Goal: Task Accomplishment & Management: Use online tool/utility

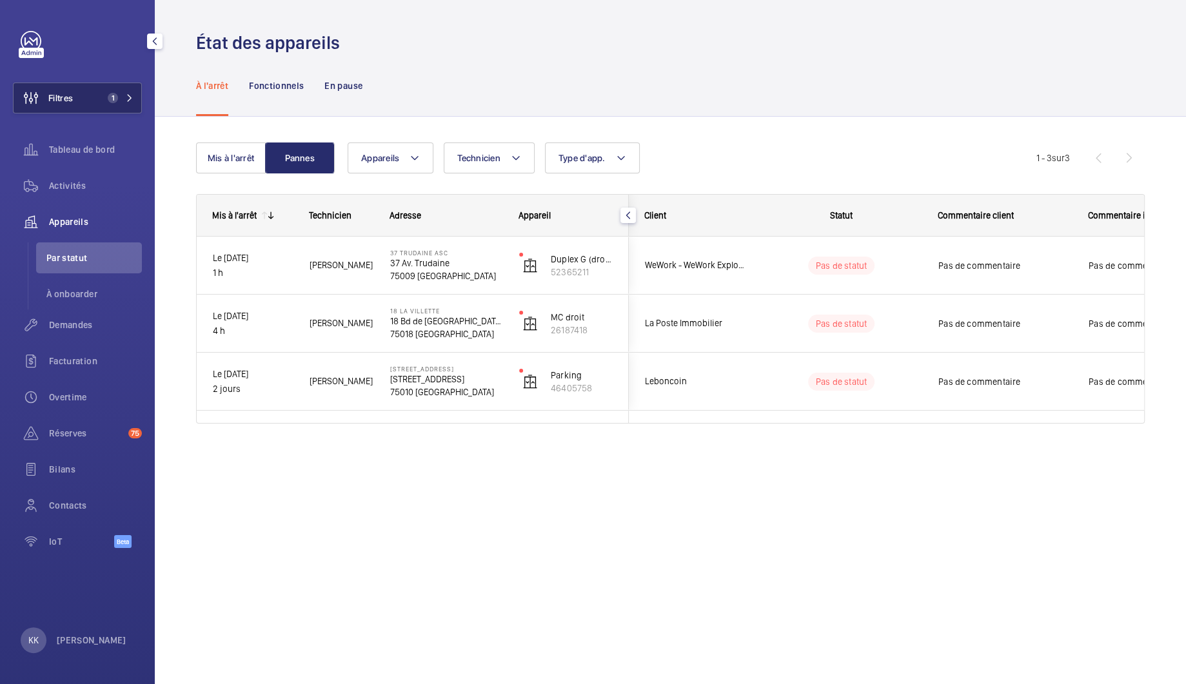
click at [111, 109] on button "Filtres 1" at bounding box center [77, 98] width 129 height 31
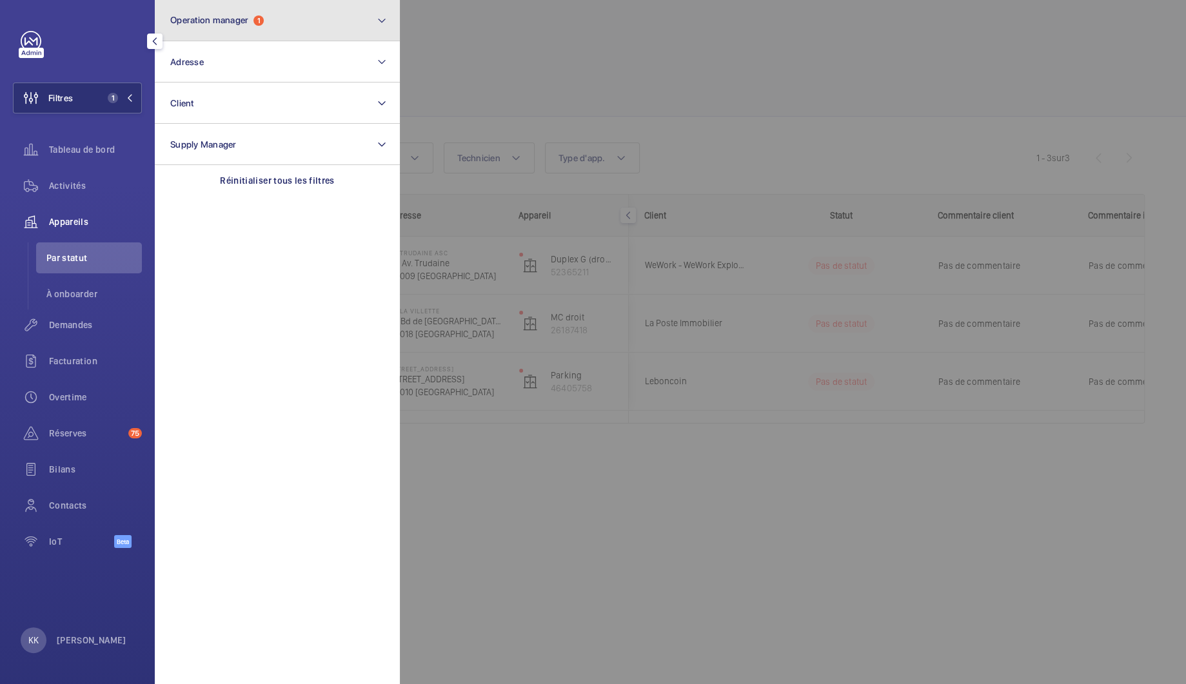
click at [228, 20] on span "Operation manager" at bounding box center [209, 20] width 78 height 10
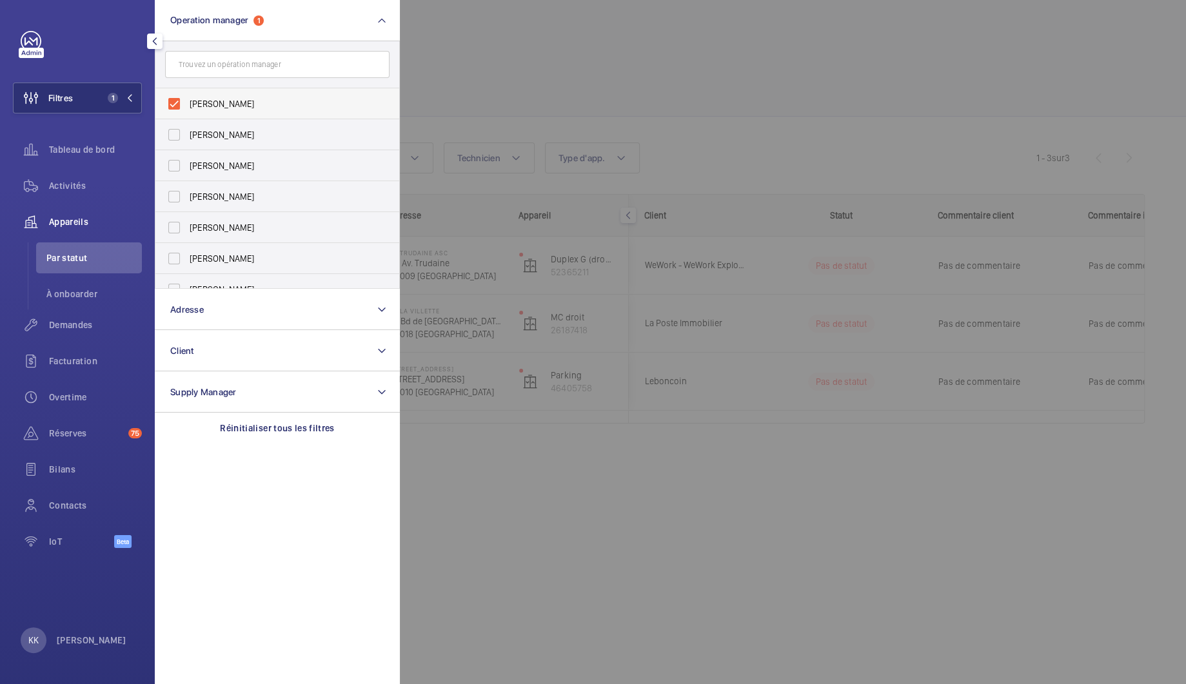
click at [208, 108] on span "[PERSON_NAME]" at bounding box center [278, 103] width 177 height 13
click at [187, 108] on input "[PERSON_NAME]" at bounding box center [174, 104] width 26 height 26
checkbox input "false"
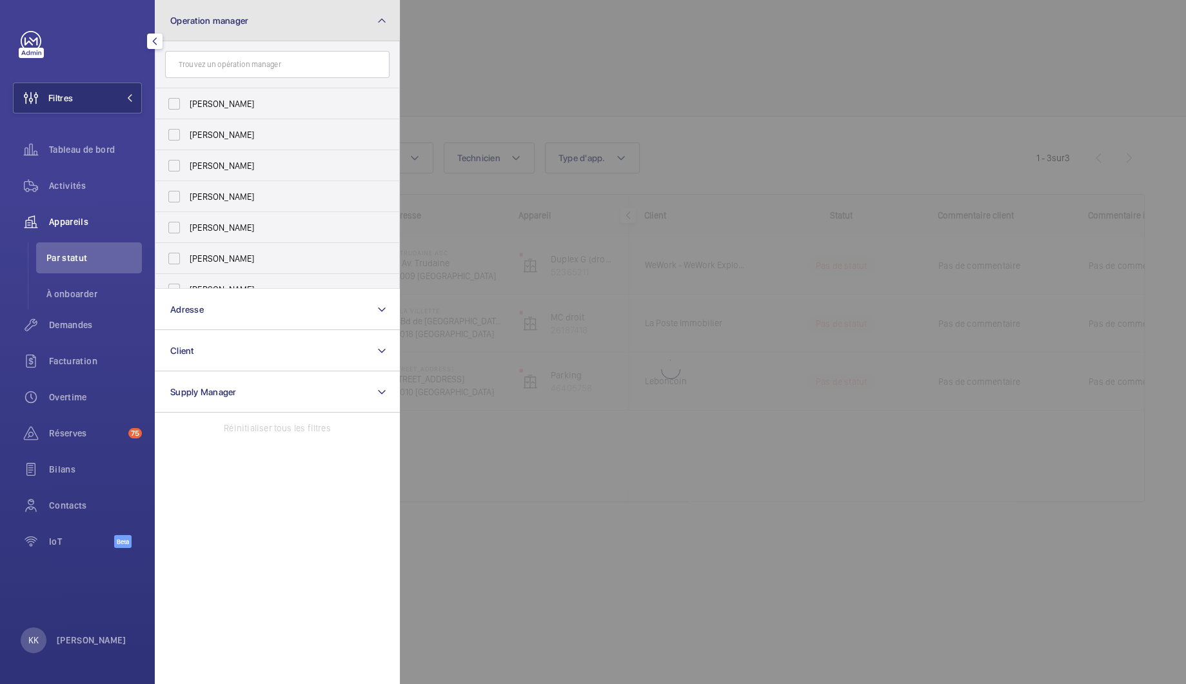
click at [212, 41] on button "Operation manager" at bounding box center [277, 20] width 245 height 41
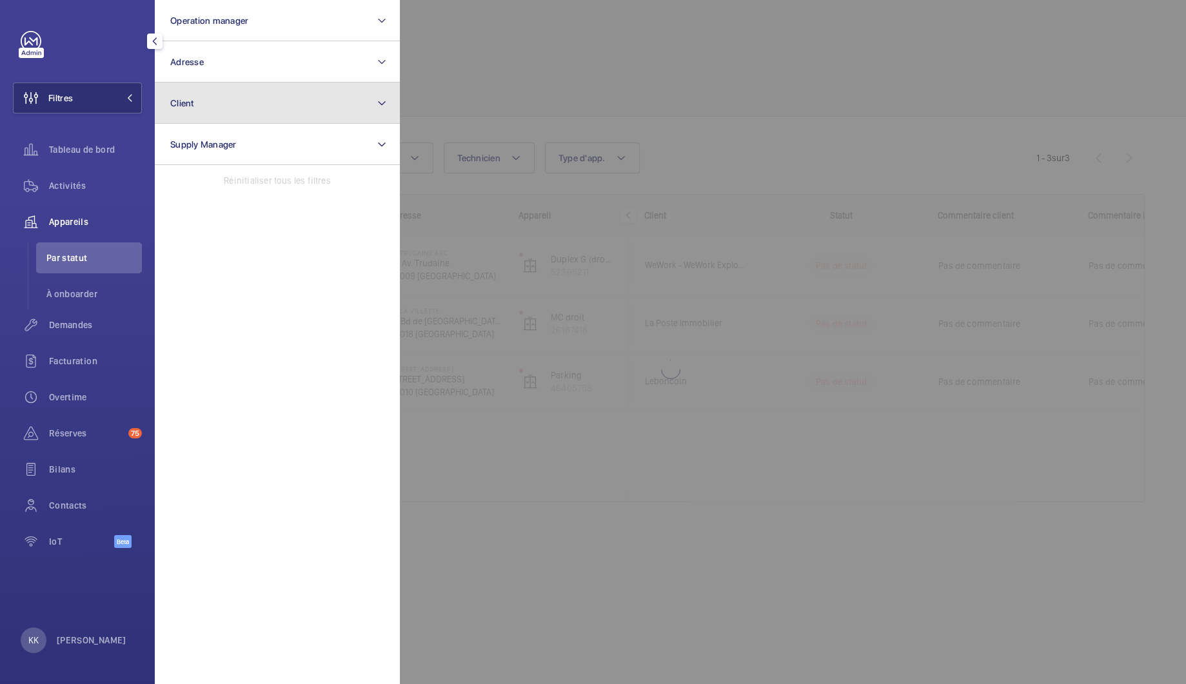
click at [198, 96] on button "Client" at bounding box center [277, 103] width 245 height 41
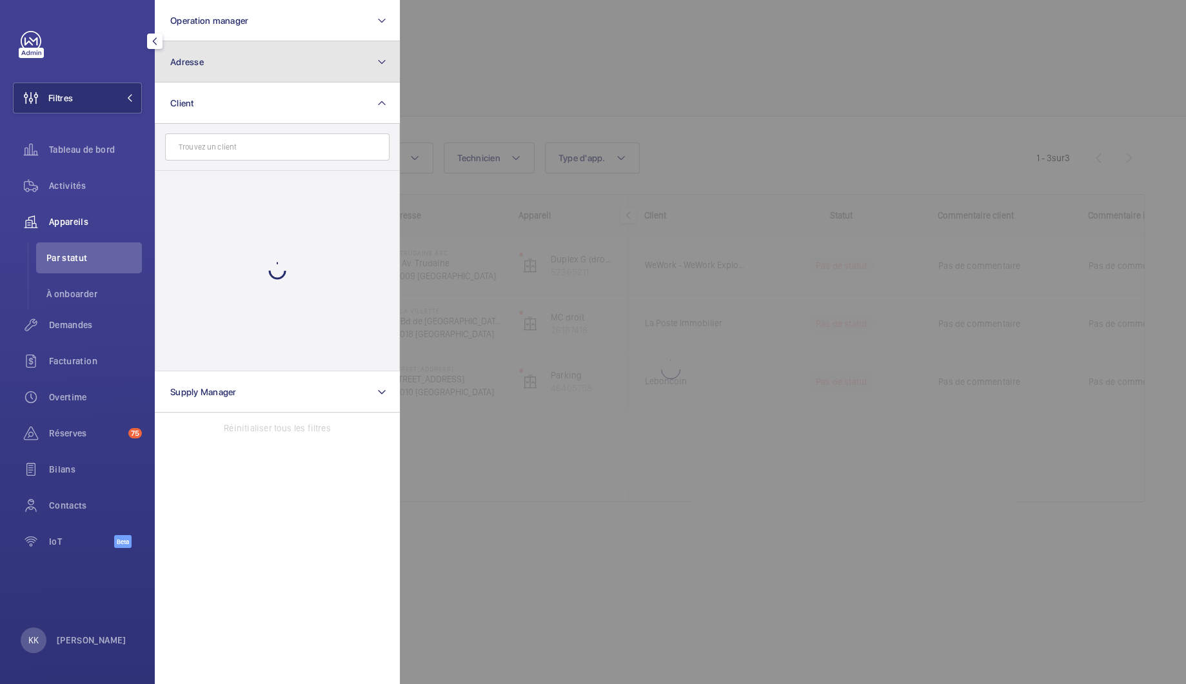
click at [208, 68] on button "Adresse" at bounding box center [277, 61] width 245 height 41
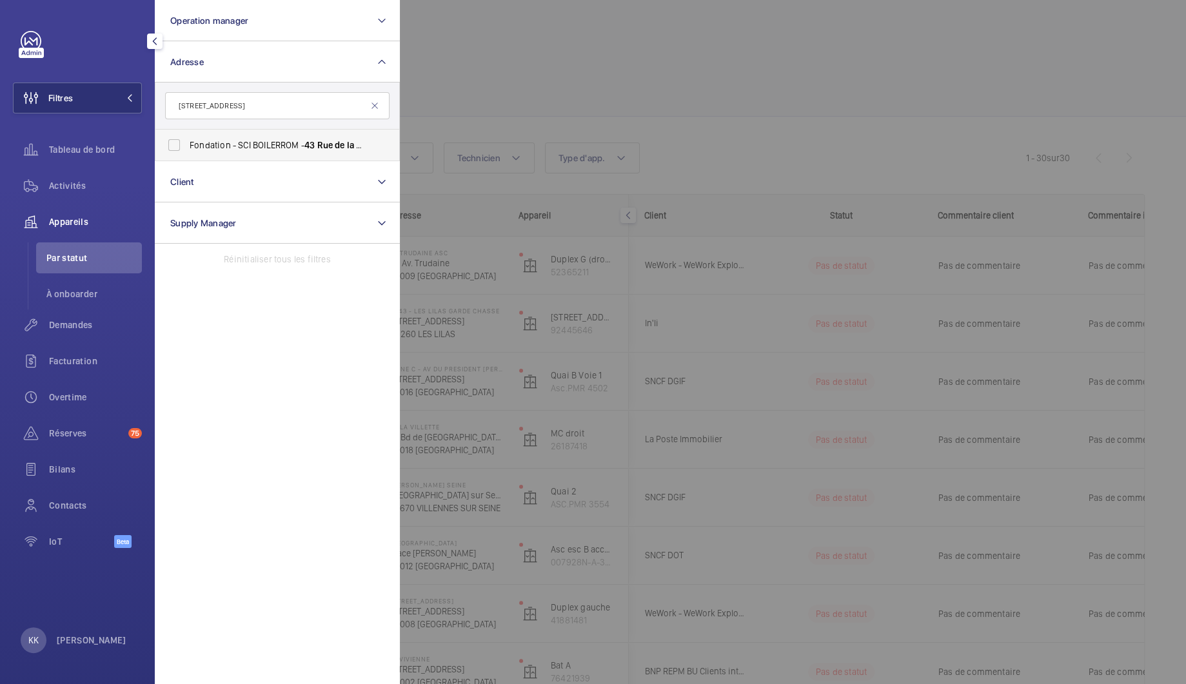
type input "[STREET_ADDRESS]"
click at [348, 147] on span "Fondation - SCI BOILERROM - [STREET_ADDRESS]" at bounding box center [278, 145] width 177 height 13
click at [187, 147] on input "Fondation - SCI BOILERROM - [STREET_ADDRESS]" at bounding box center [174, 145] width 26 height 26
checkbox input "true"
click at [619, 93] on div at bounding box center [993, 342] width 1186 height 684
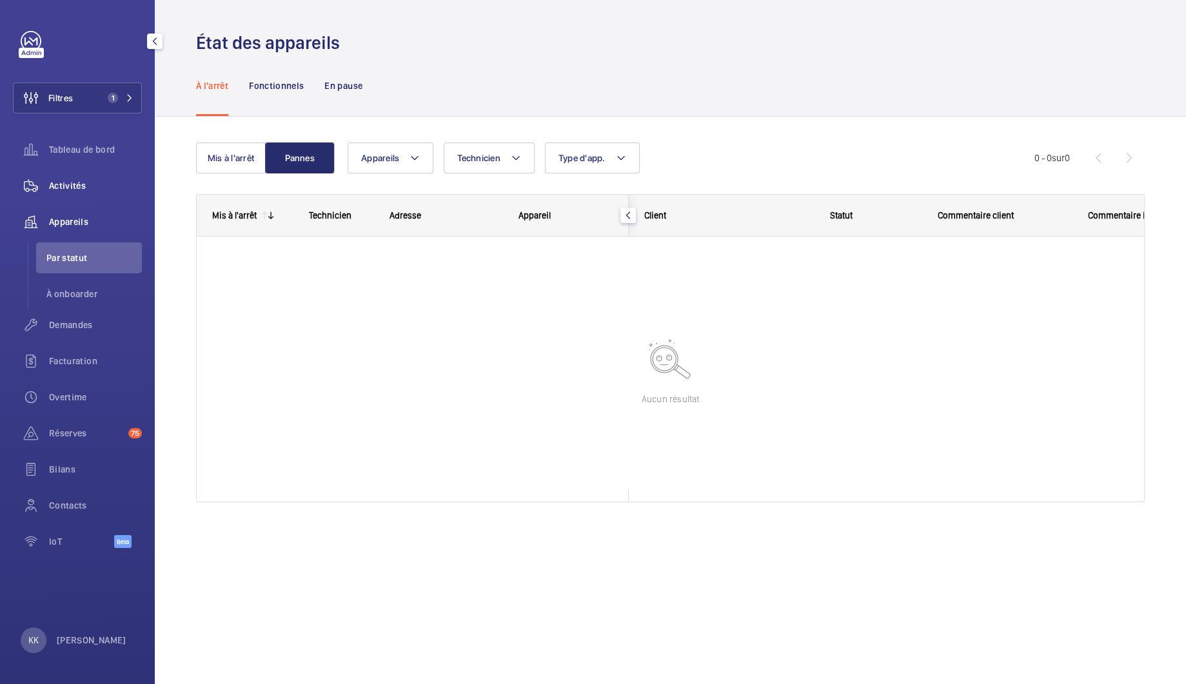
click at [35, 196] on wm-front-icon-button at bounding box center [31, 185] width 36 height 31
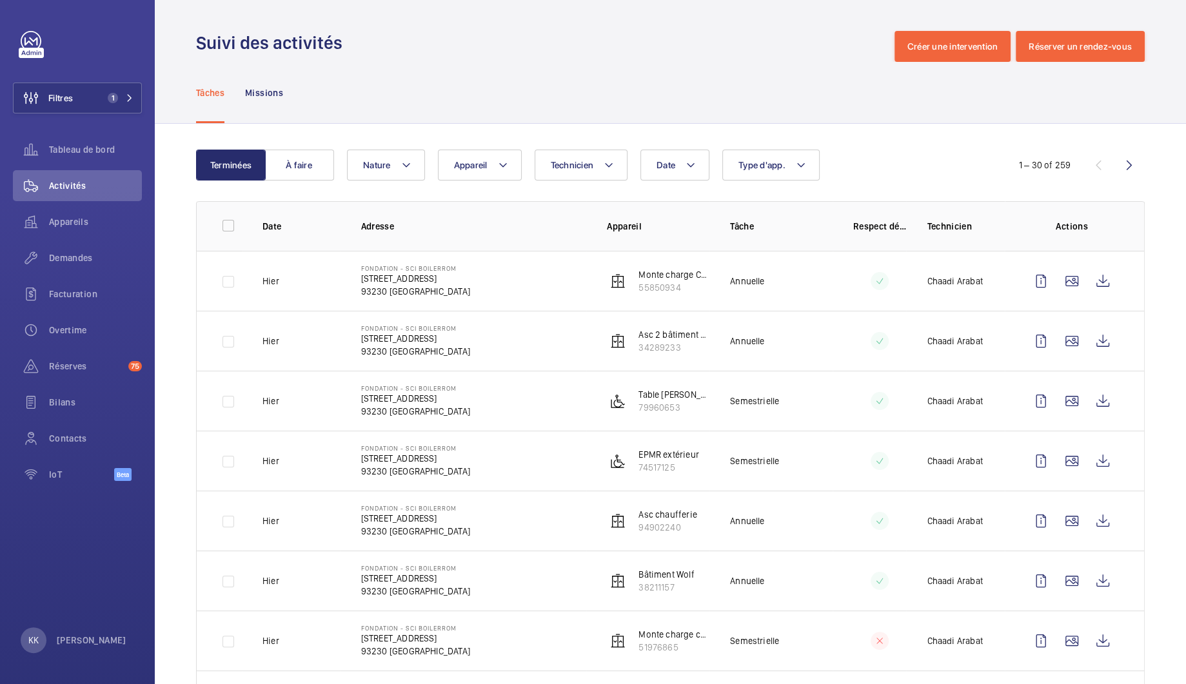
scroll to position [3, 0]
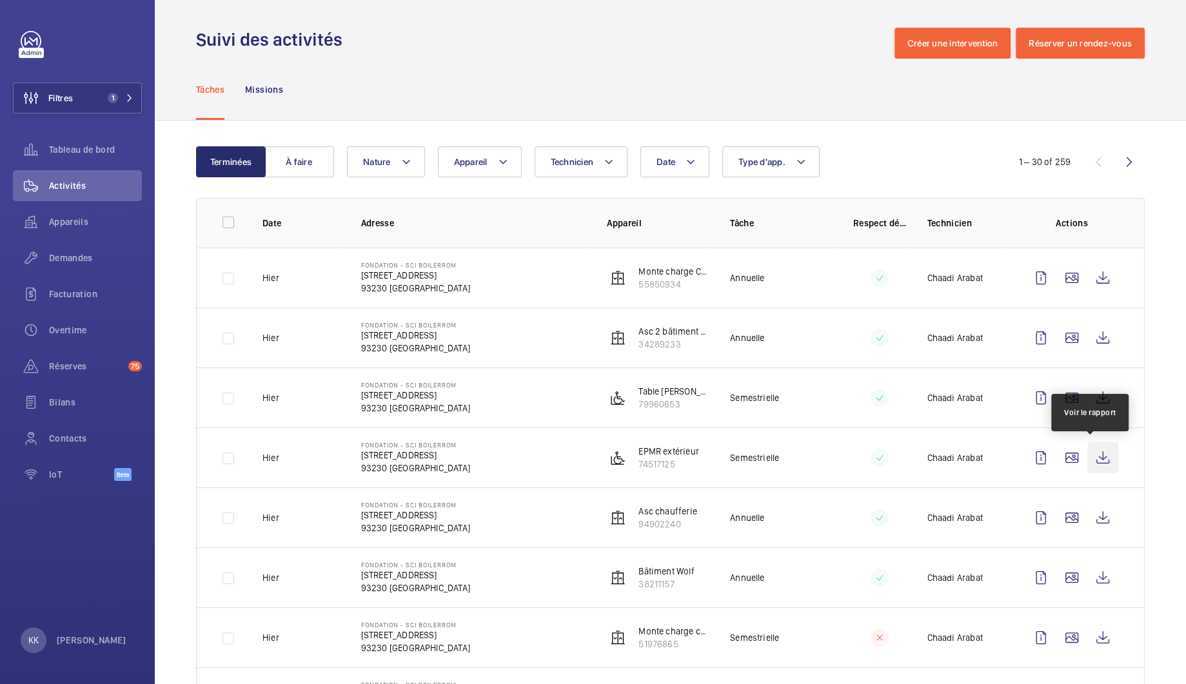
click at [1103, 468] on wm-front-icon-button at bounding box center [1103, 458] width 31 height 31
click at [319, 397] on td "Hier" at bounding box center [291, 398] width 99 height 60
click at [665, 404] on p "79960653" at bounding box center [674, 404] width 71 height 13
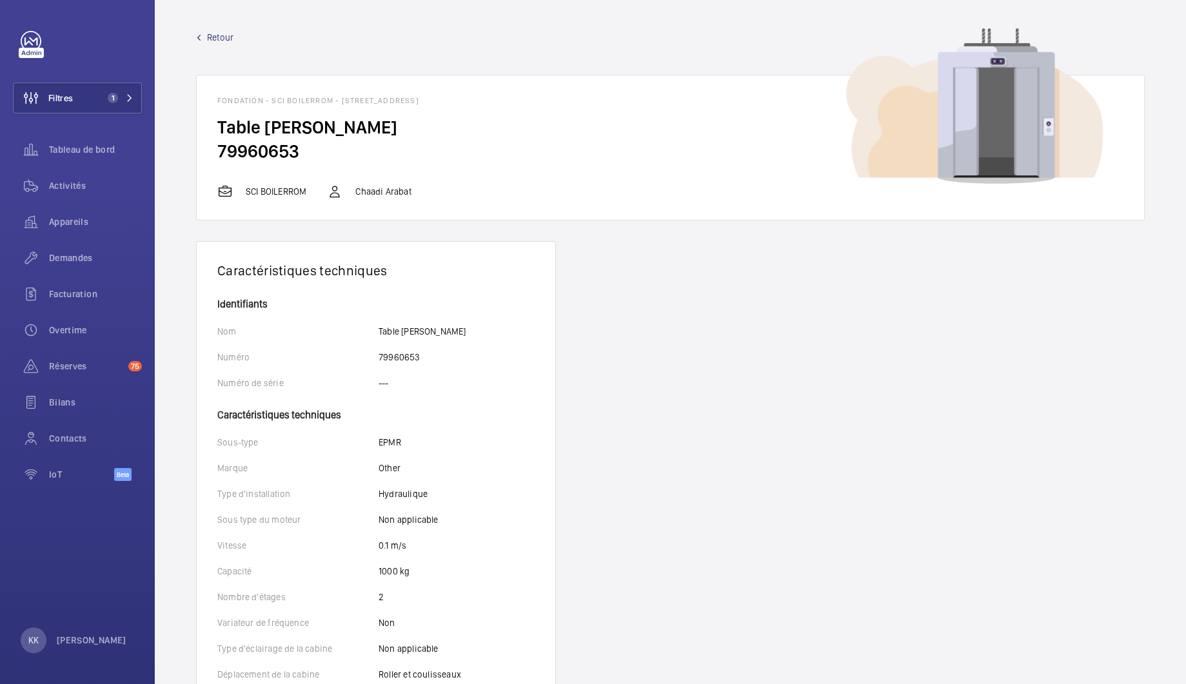
click at [272, 146] on h2 "79960653" at bounding box center [670, 151] width 906 height 24
copy h2 "79960653"
click at [74, 210] on div "Appareils" at bounding box center [77, 221] width 129 height 31
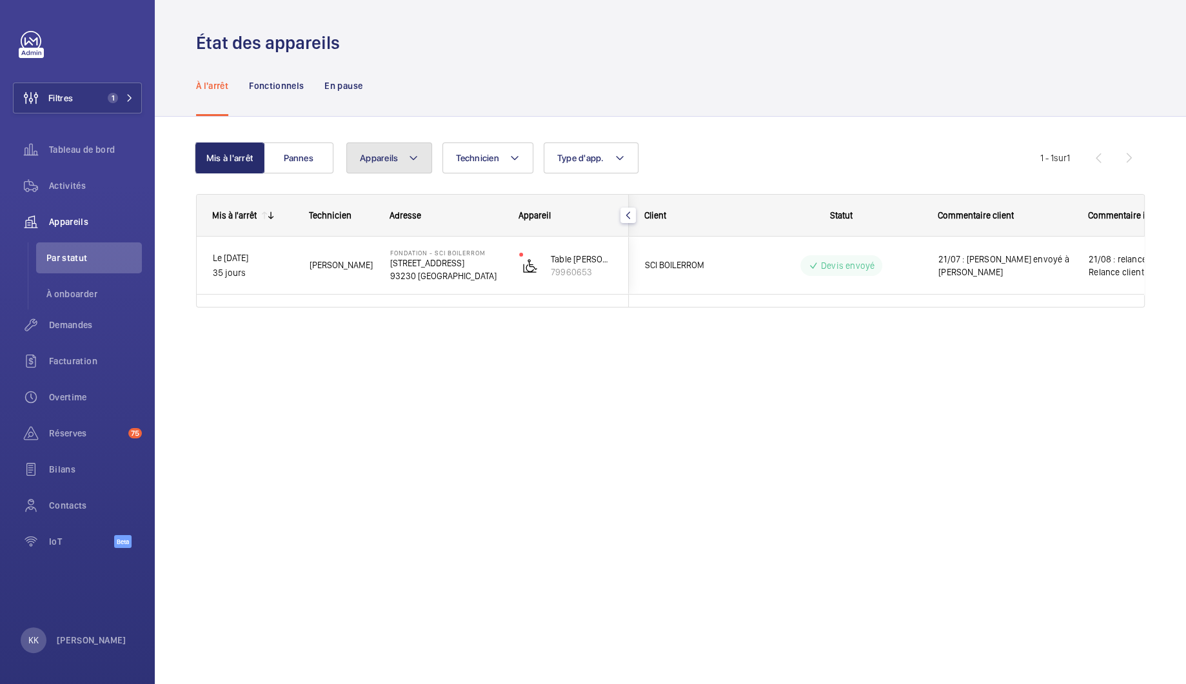
click at [415, 165] on mat-icon at bounding box center [413, 157] width 10 height 15
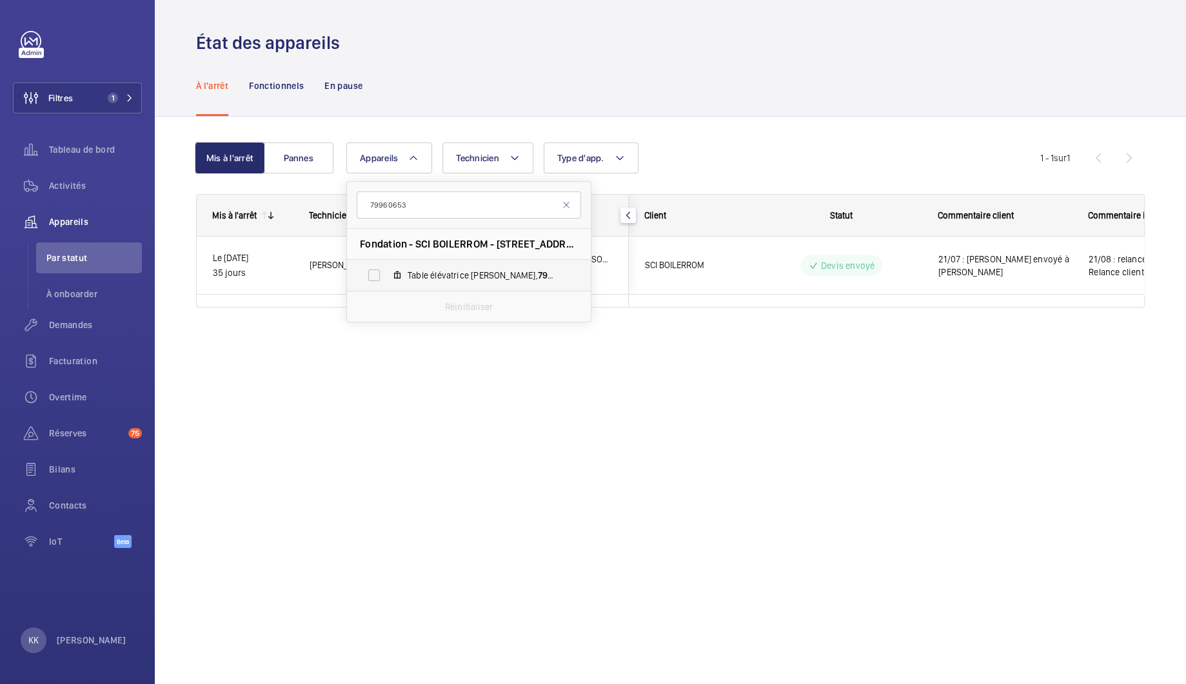
type input "79960653"
click at [483, 274] on span "Table [PERSON_NAME], 79960653" at bounding box center [483, 275] width 150 height 13
click at [387, 274] on input "Table [PERSON_NAME], 79960653" at bounding box center [374, 276] width 26 height 26
checkbox input "true"
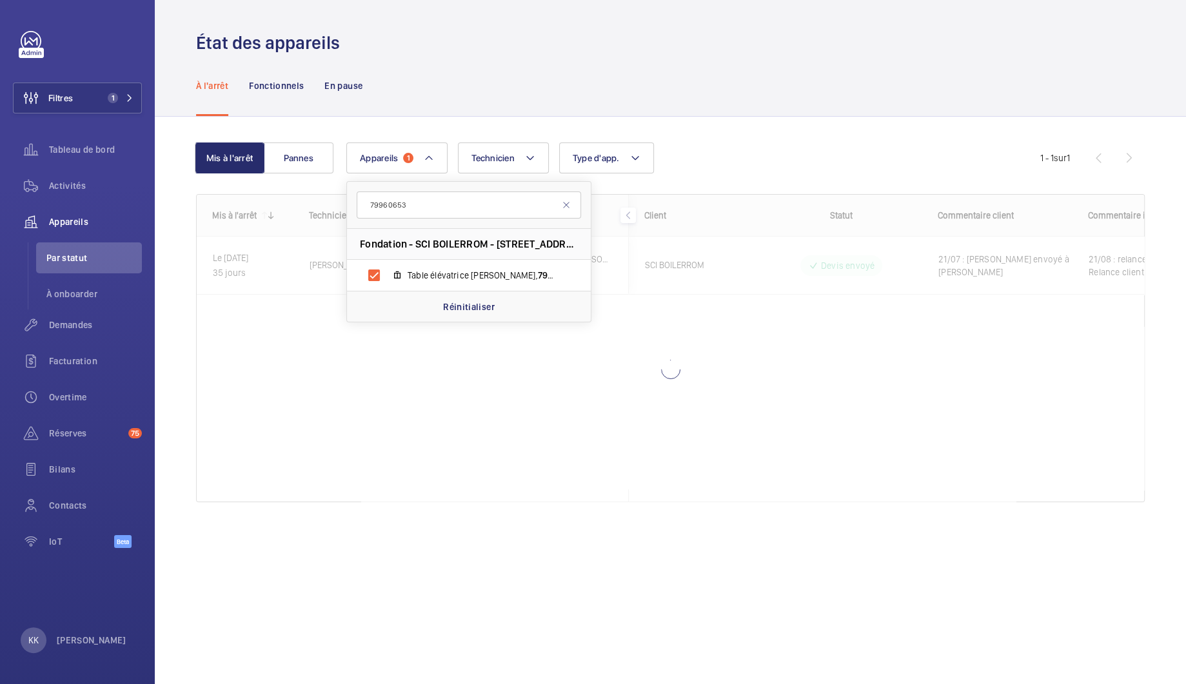
click at [889, 56] on div "À l'arrêt Fonctionnels En pause" at bounding box center [670, 85] width 949 height 61
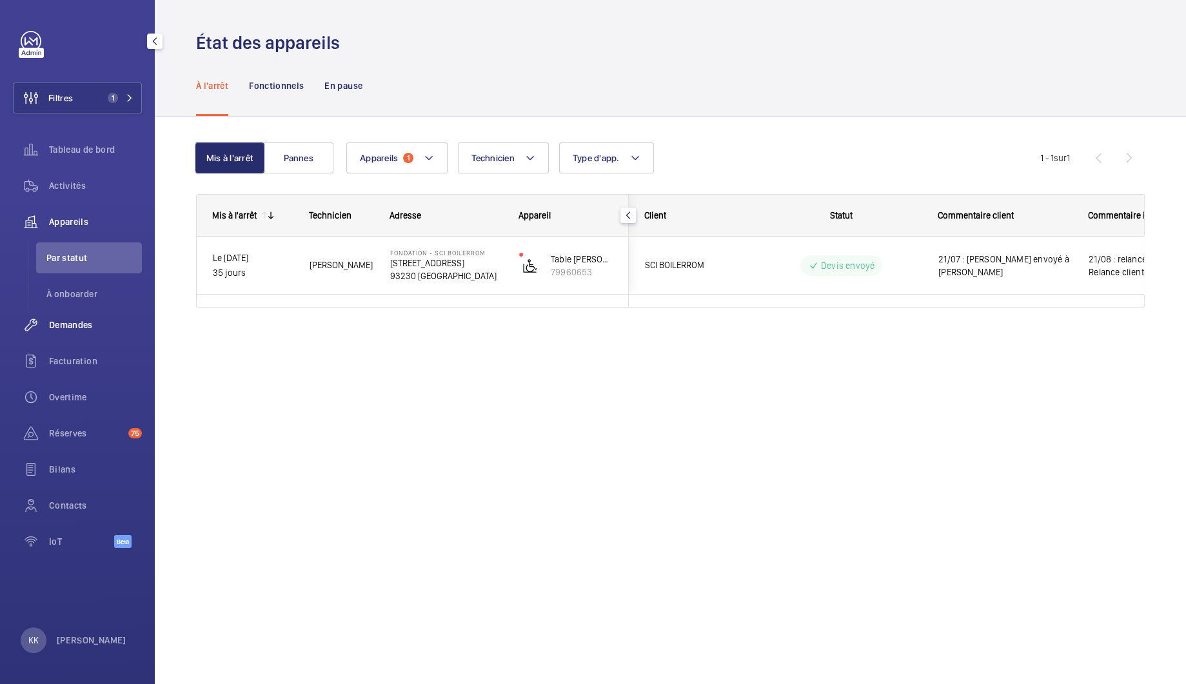
click at [65, 323] on span "Demandes" at bounding box center [95, 325] width 93 height 13
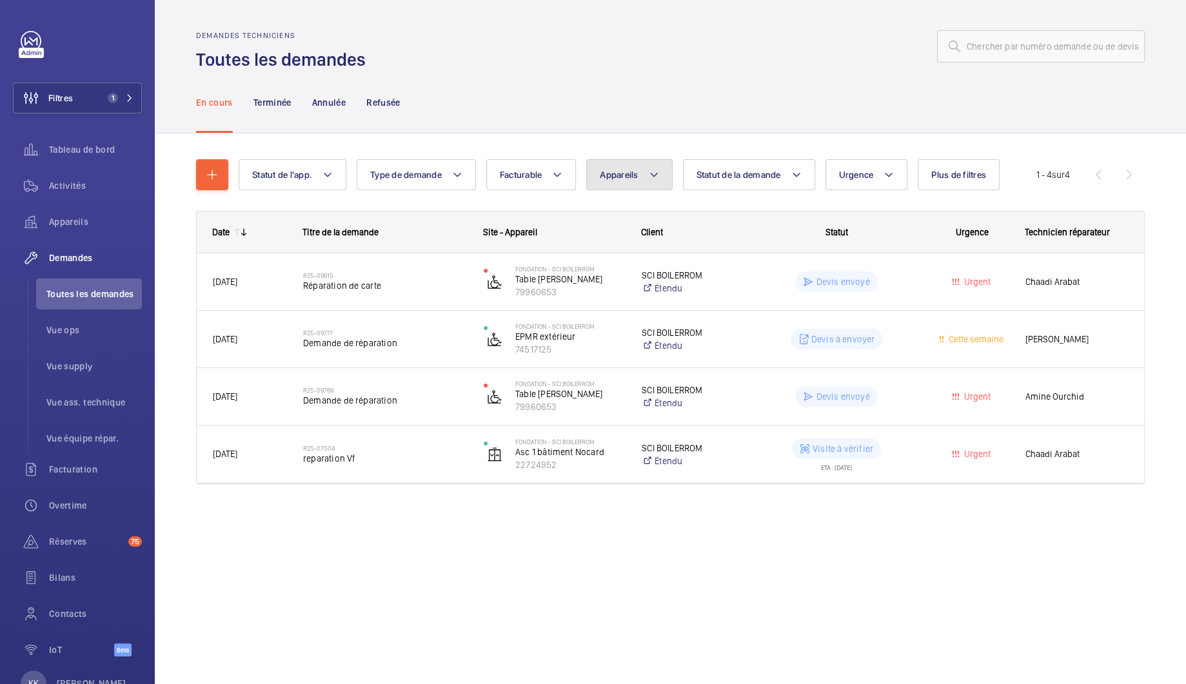
click at [619, 179] on span "Appareils" at bounding box center [619, 175] width 38 height 10
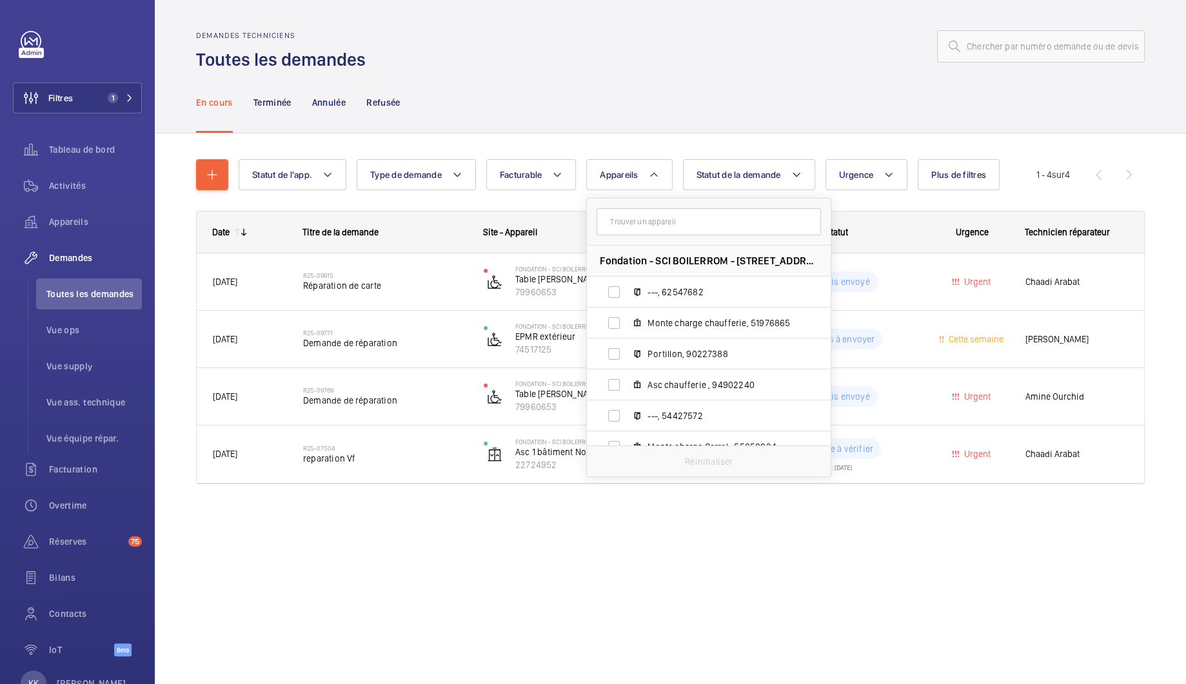
click at [613, 568] on div "Demandes techniciens Toutes les demandes En cours Terminée Annulée Refusée Stat…" at bounding box center [671, 342] width 1032 height 684
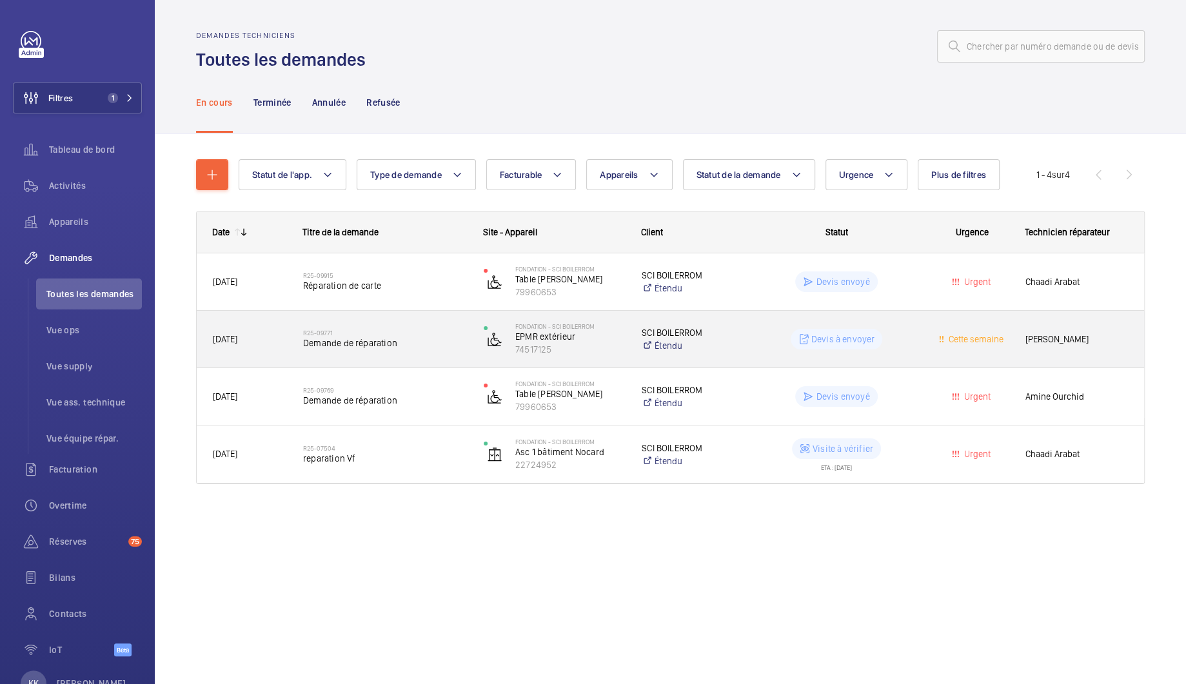
click at [346, 335] on h2 "R25-09771" at bounding box center [385, 333] width 164 height 8
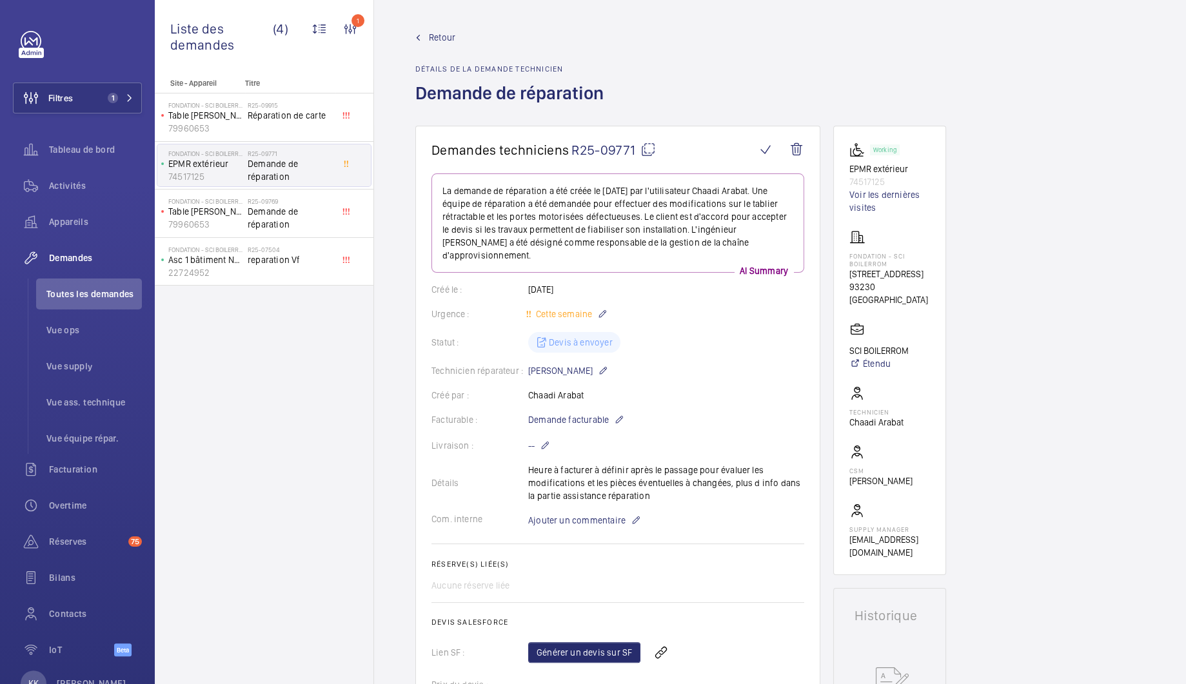
click at [437, 27] on wm-front-admin-header "Retour Détails de la demande technicien Demande de réparation" at bounding box center [780, 63] width 812 height 126
click at [439, 31] on span "Retour" at bounding box center [442, 37] width 26 height 13
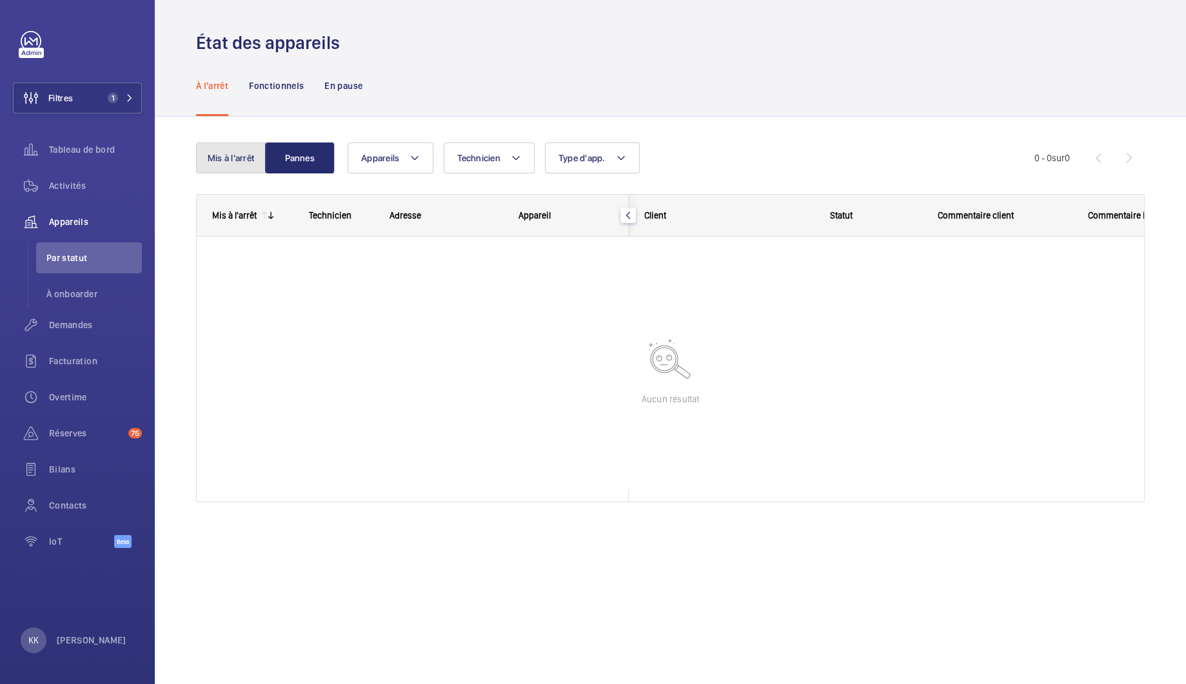
click at [248, 166] on button "Mis à l'arrêt" at bounding box center [231, 158] width 70 height 31
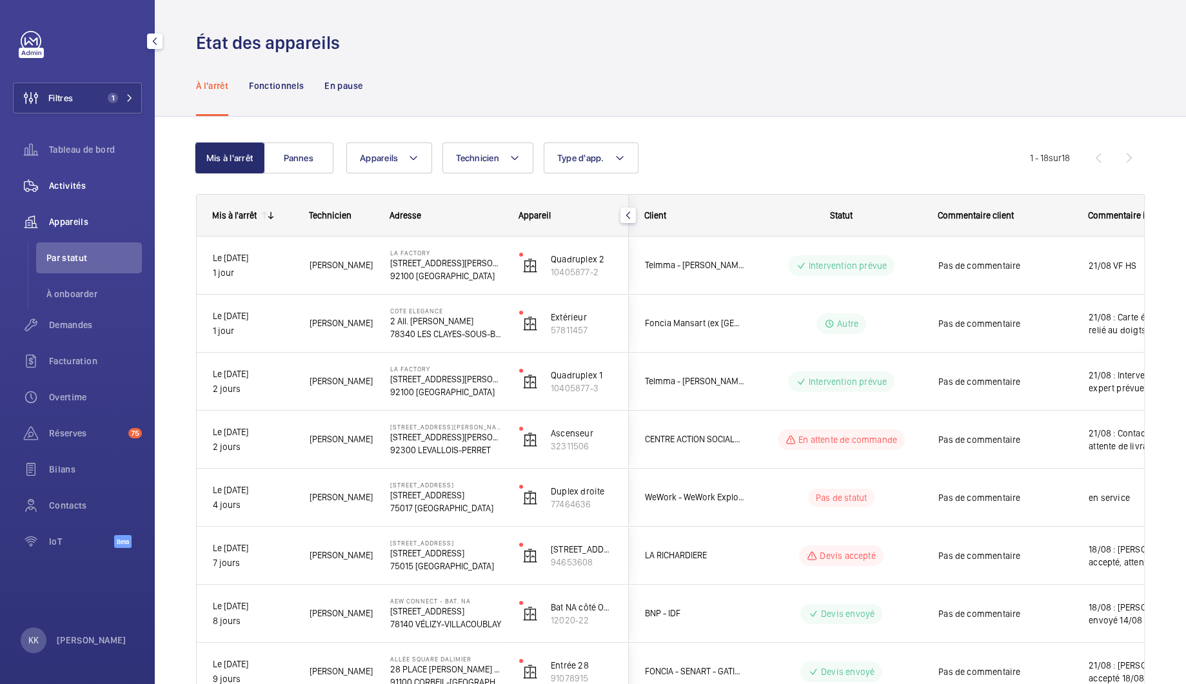
click at [52, 183] on span "Activités" at bounding box center [95, 185] width 93 height 13
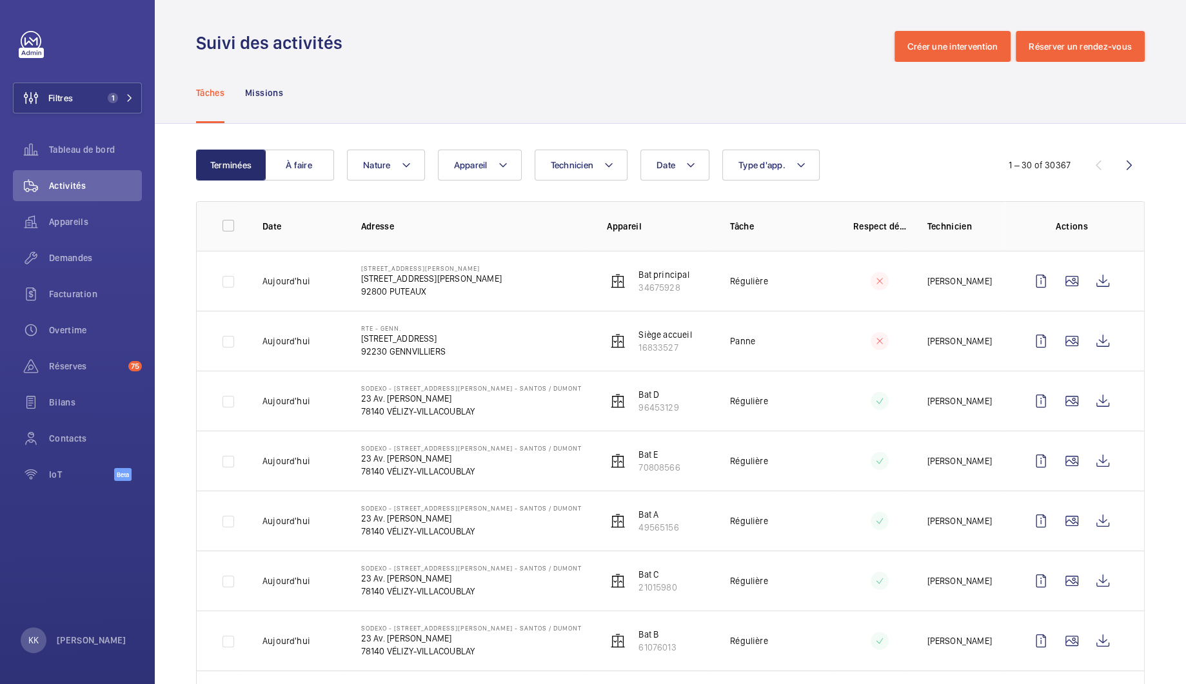
click at [442, 332] on p "14 Avenue de Louvresses" at bounding box center [403, 338] width 85 height 13
click at [1099, 345] on wm-front-icon-button at bounding box center [1103, 341] width 31 height 31
